Goal: Navigation & Orientation: Go to known website

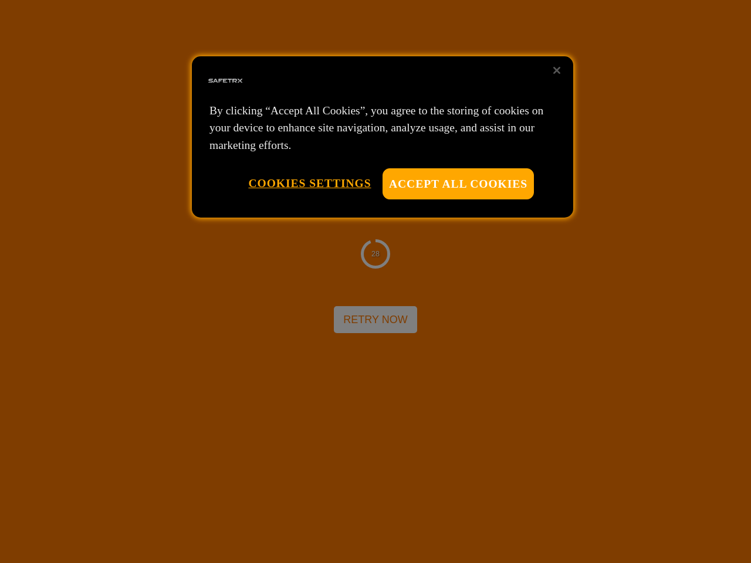
click at [376, 282] on div at bounding box center [375, 281] width 751 height 563
click at [458, 184] on button "Accept All Cookies" at bounding box center [458, 183] width 151 height 31
click at [309, 183] on button "Cookies Settings" at bounding box center [309, 183] width 123 height 30
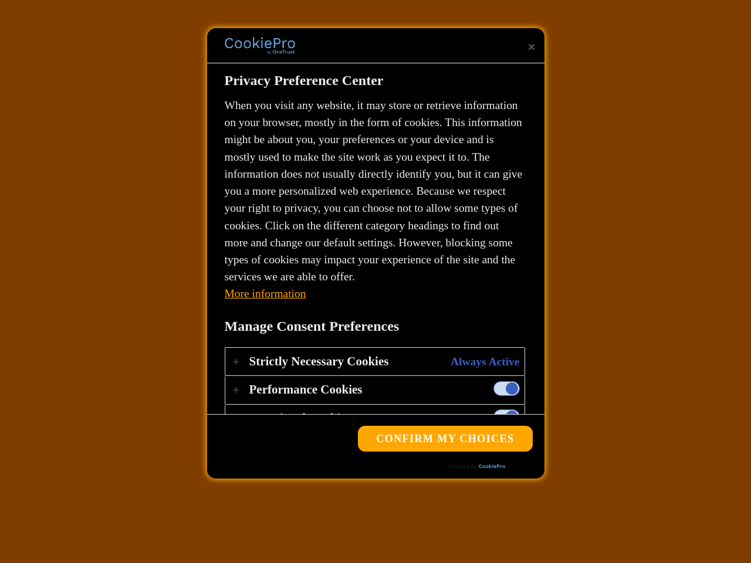
click at [557, 70] on div "28 Retry Now" at bounding box center [375, 281] width 751 height 563
